Goal: Entertainment & Leisure: Consume media (video, audio)

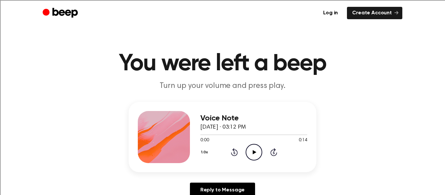
click at [254, 149] on icon "Play Audio" at bounding box center [254, 152] width 17 height 17
click at [249, 148] on icon "Play Audio" at bounding box center [254, 152] width 17 height 17
click at [252, 151] on icon "Play Audio" at bounding box center [254, 152] width 17 height 17
click at [249, 151] on icon "Play Audio" at bounding box center [254, 152] width 17 height 17
click at [261, 75] on h1 "You were left a beep" at bounding box center [222, 63] width 333 height 23
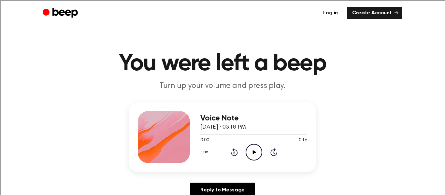
click at [255, 151] on icon "Play Audio" at bounding box center [254, 152] width 17 height 17
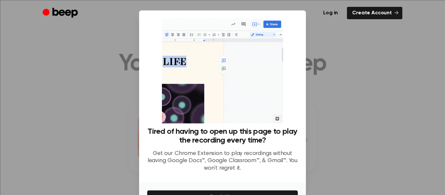
drag, startPoint x: 319, startPoint y: 163, endPoint x: 313, endPoint y: 138, distance: 25.5
click at [313, 138] on div at bounding box center [222, 97] width 445 height 195
click at [373, 141] on div at bounding box center [222, 97] width 445 height 195
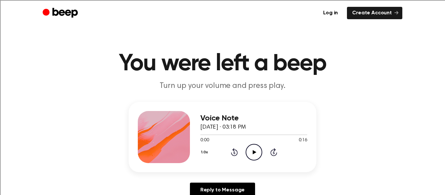
click at [254, 147] on icon "Play Audio" at bounding box center [254, 152] width 17 height 17
